Goal: Check status: Check status

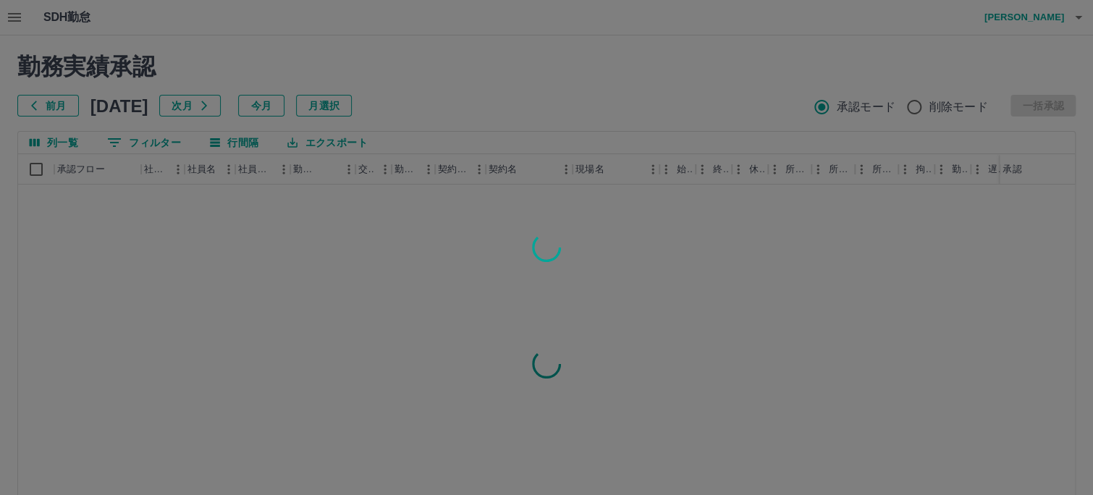
click at [295, 105] on div at bounding box center [546, 247] width 1093 height 495
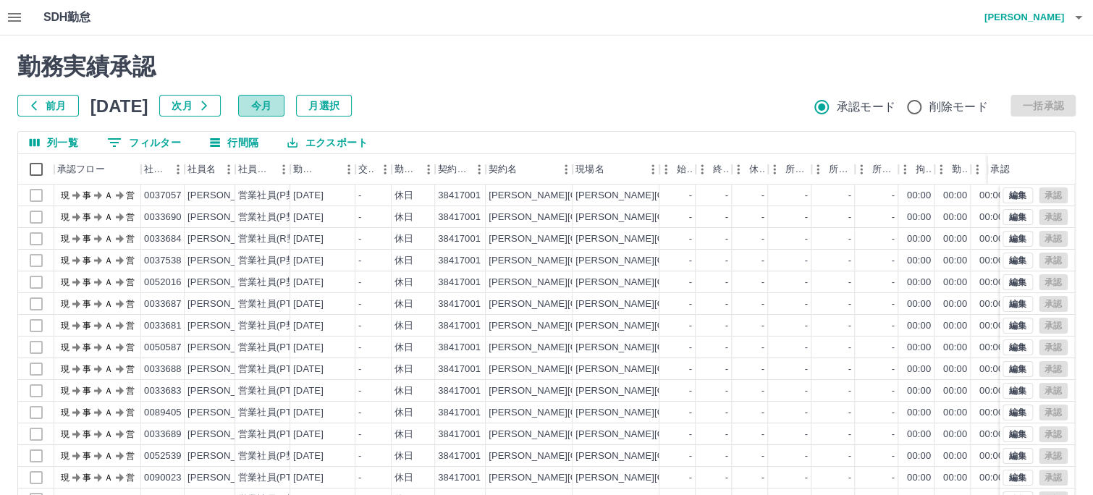
click at [285, 104] on button "今月" at bounding box center [261, 106] width 46 height 22
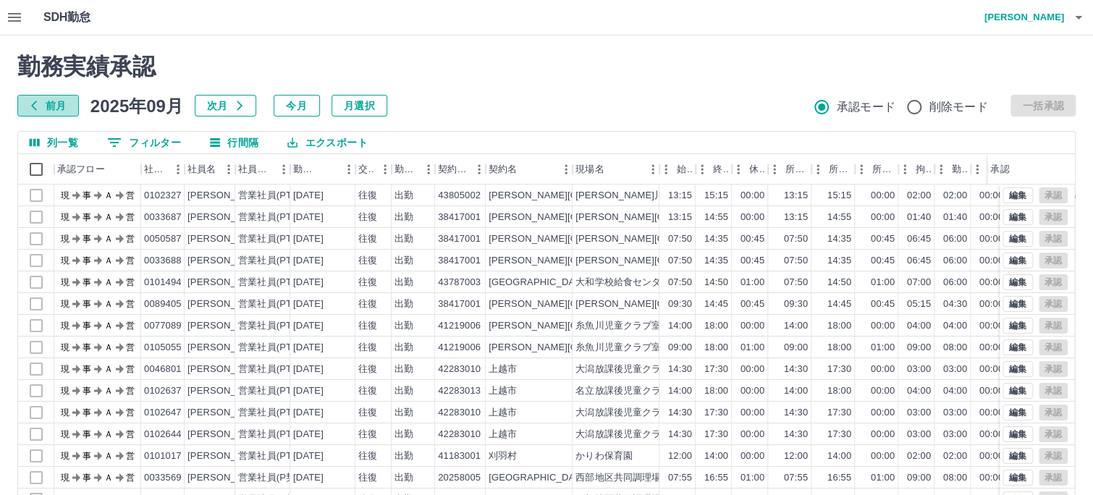
click at [52, 109] on button "前月" at bounding box center [48, 106] width 62 height 22
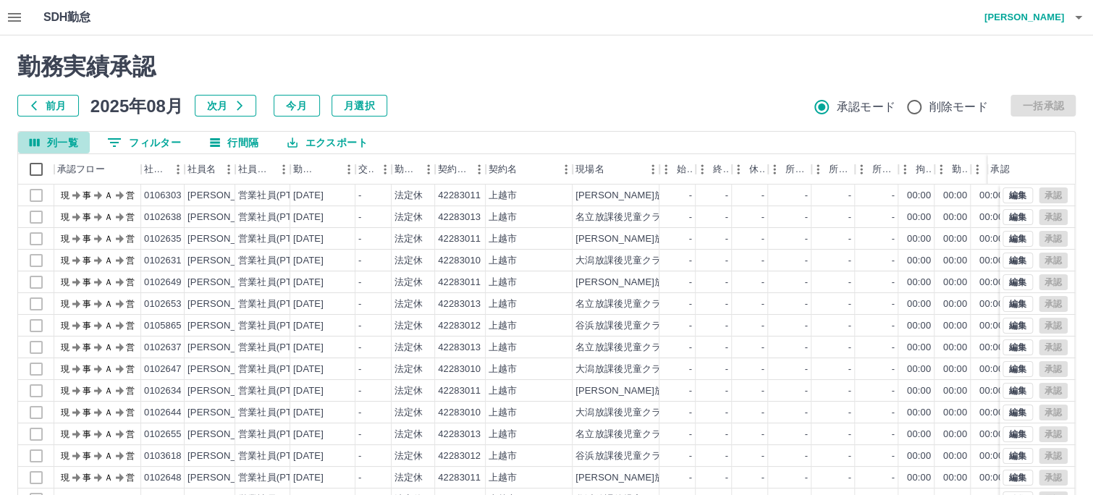
click at [75, 148] on button "列一覧" at bounding box center [54, 143] width 72 height 22
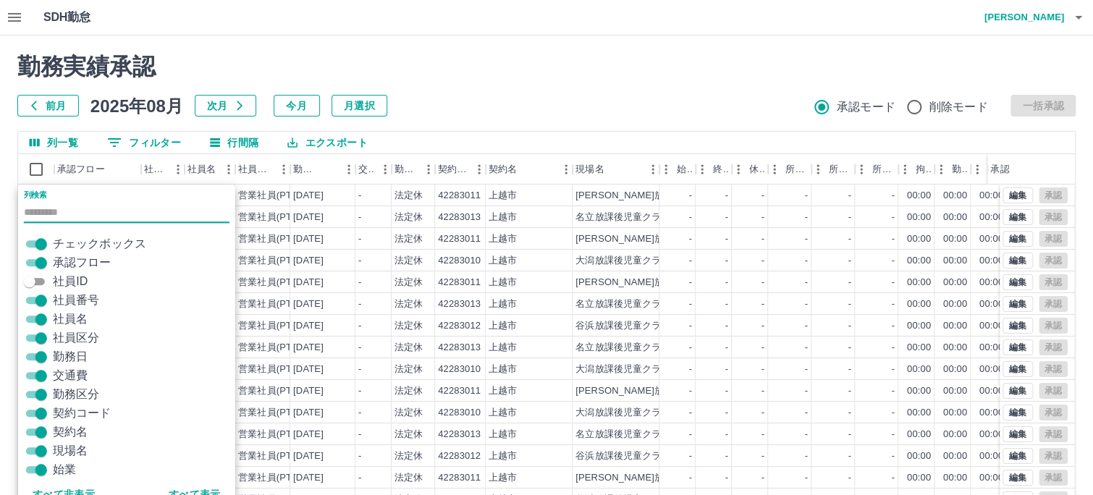
scroll to position [14, 0]
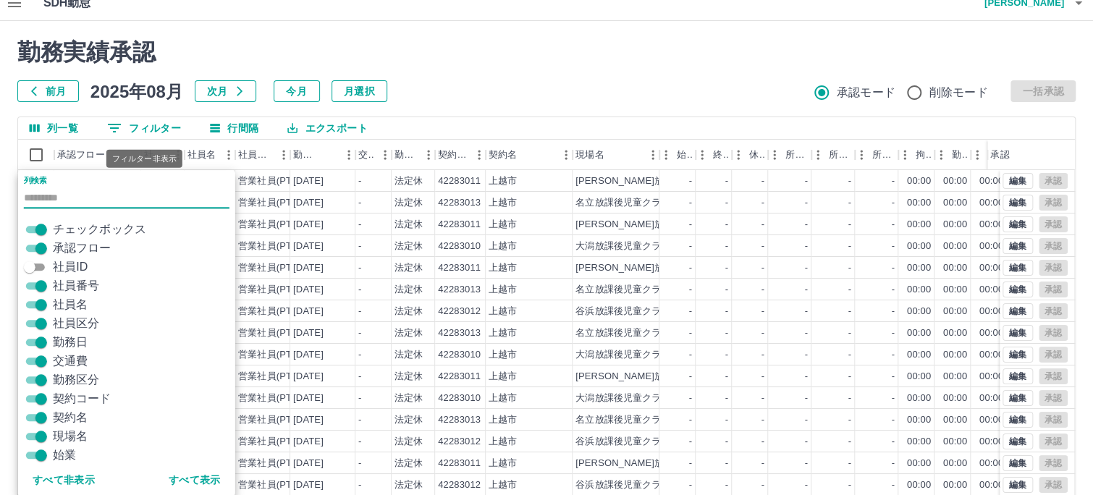
click at [151, 127] on button "0 フィルター" at bounding box center [144, 128] width 97 height 22
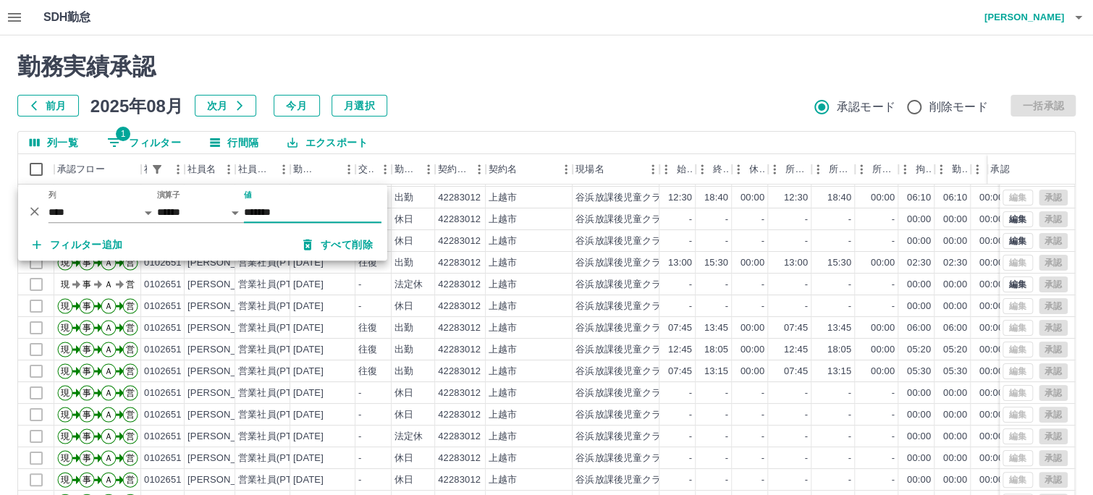
scroll to position [75, 0]
type input "*******"
click at [489, 84] on div "勤務実績承認 前月 [DATE] 次月 今月 月選択 承認モード 削除モード 一括承認" at bounding box center [546, 85] width 1058 height 64
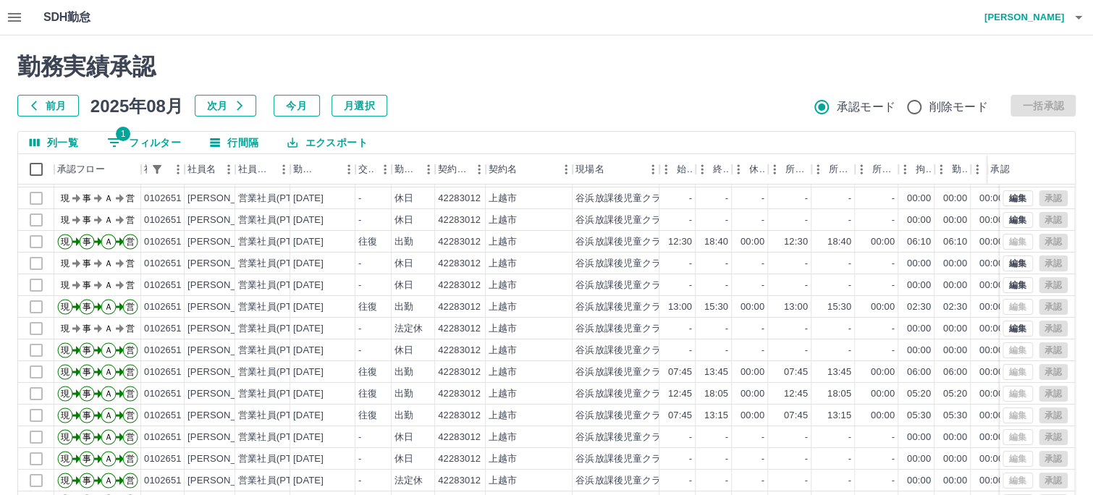
scroll to position [0, 0]
